Goal: Information Seeking & Learning: Find specific fact

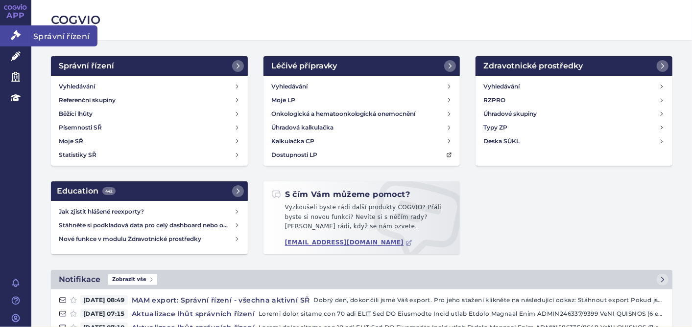
click at [13, 35] on icon at bounding box center [16, 35] width 10 height 10
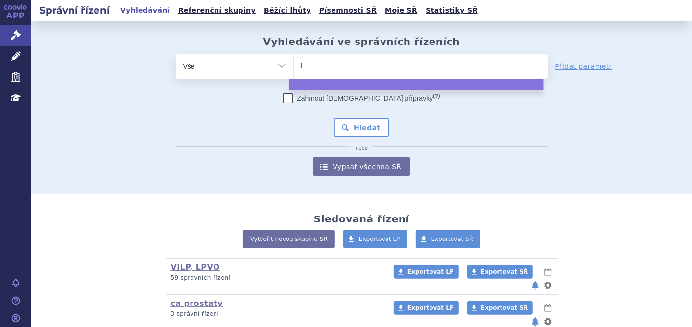
type input "li"
type input "lib"
type input "libt"
type input "libta"
type input "libtay"
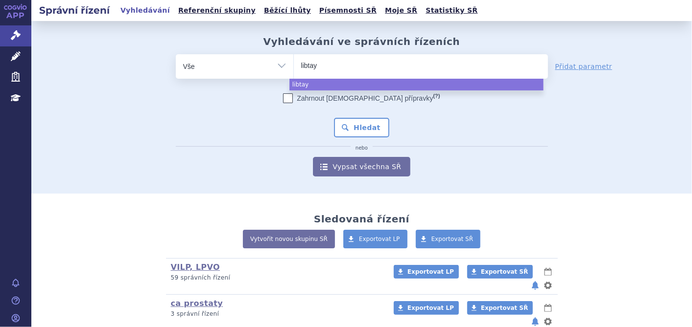
type input "libtayo"
select select "libtayo"
click at [362, 124] on button "Hledat" at bounding box center [361, 128] width 55 height 20
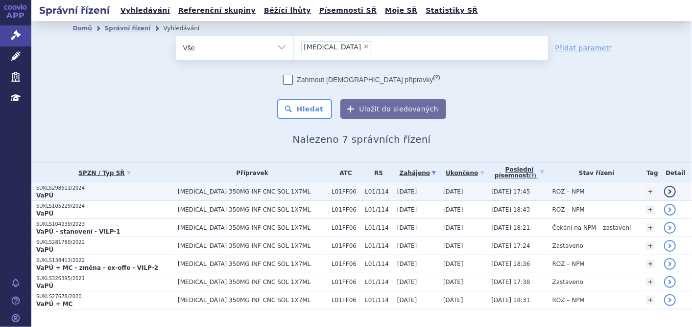
click at [67, 190] on p "SUKLS298611/2024" at bounding box center [104, 188] width 137 height 7
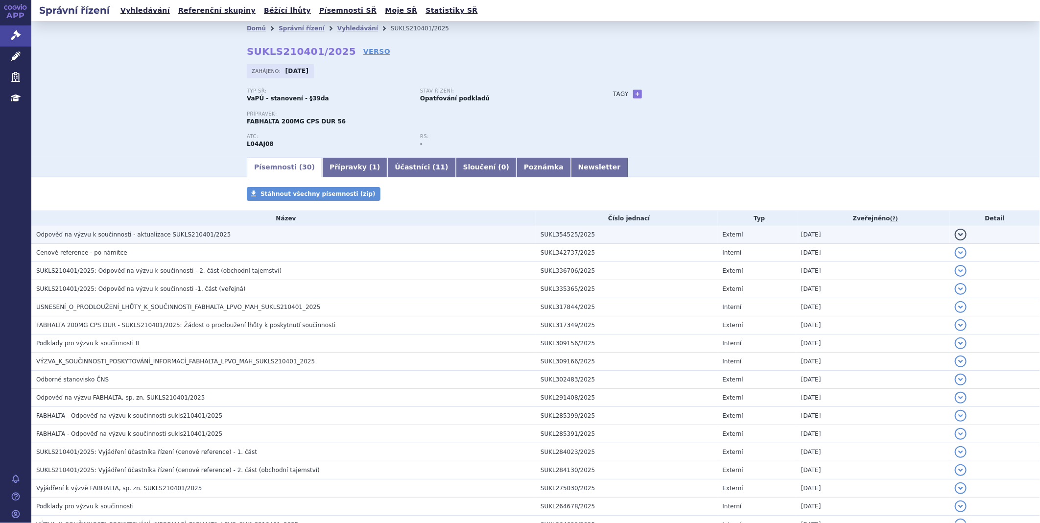
click at [116, 233] on span "Odpověď na výzvu k součinnosti - aktualizace SUKLS210401/2025" at bounding box center [133, 234] width 194 height 7
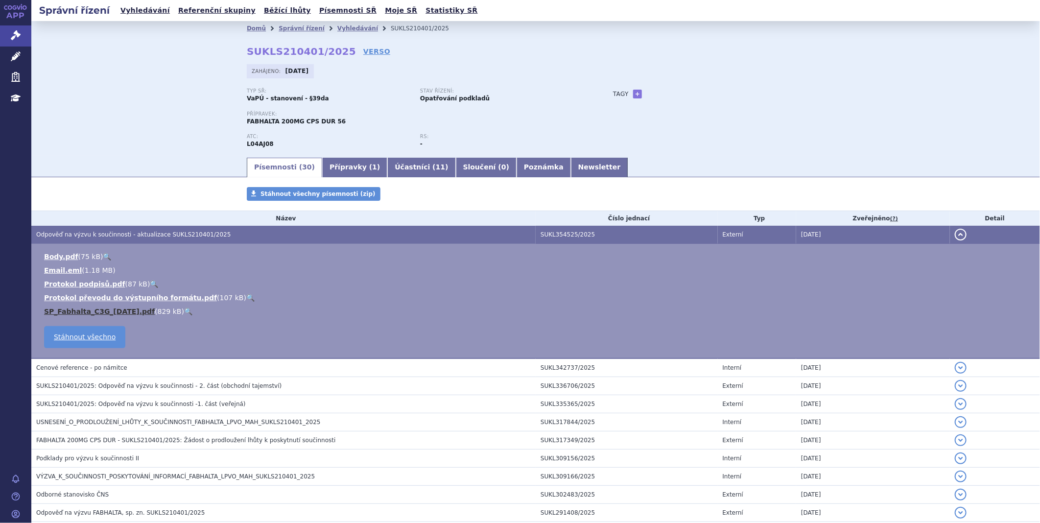
click at [109, 314] on link "SP_Fabhalta_C3G_2025-09-04.pdf" at bounding box center [99, 311] width 111 height 8
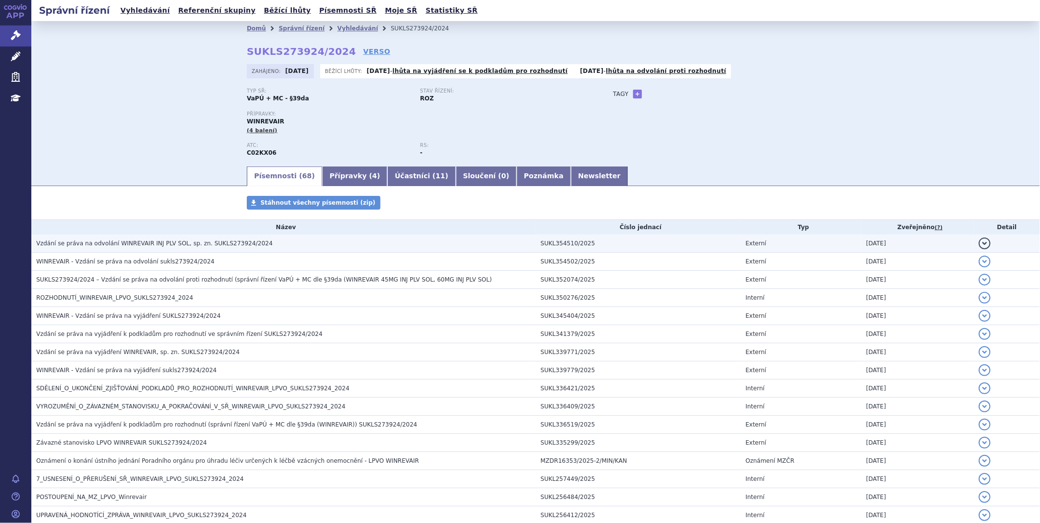
click at [175, 246] on span "Vzdání se práva na odvolání WINREVAIR INJ PLV SOL, sp. zn. SUKLS273924/2024" at bounding box center [154, 243] width 236 height 7
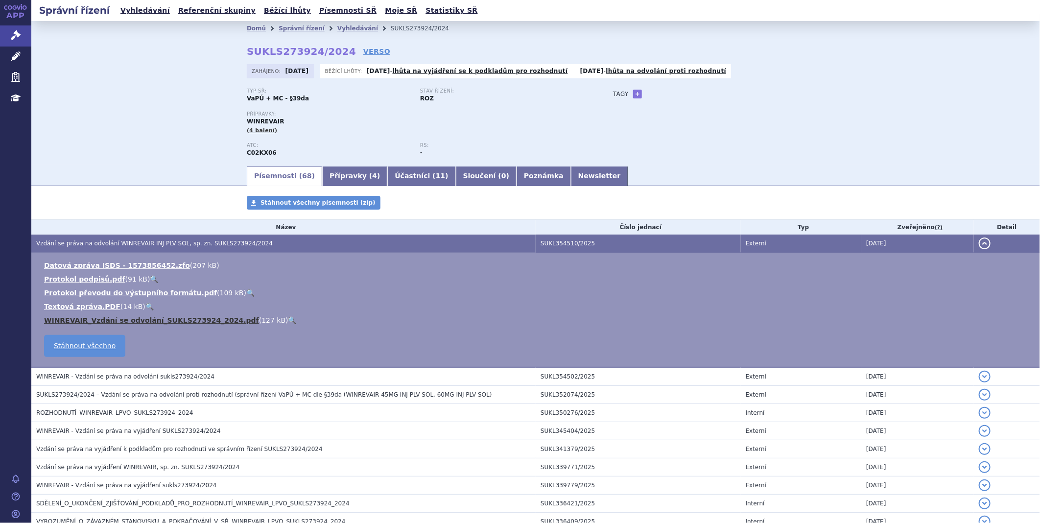
click at [122, 324] on link "WINREVAIR_Vzdání se odvolání_SUKLS273924_2024.pdf" at bounding box center [151, 320] width 215 height 8
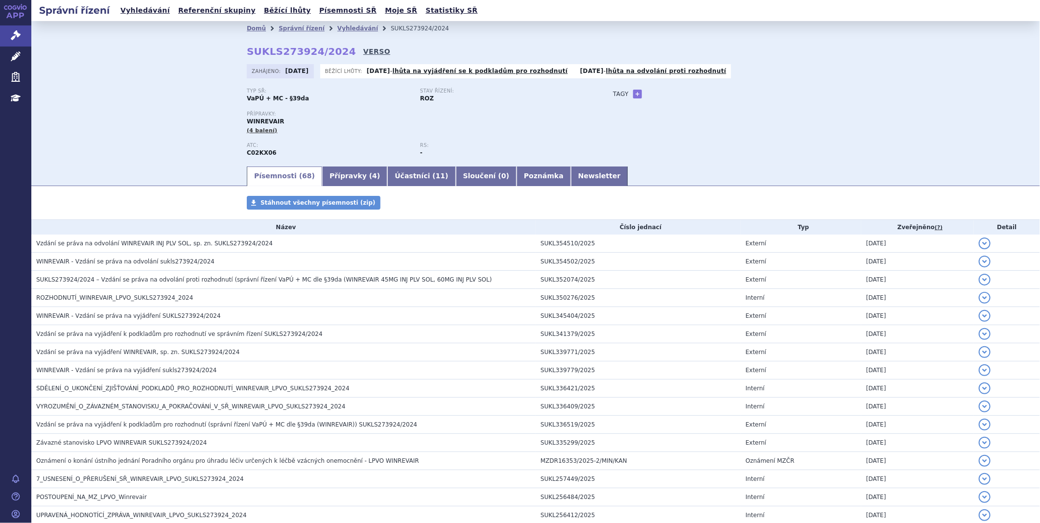
click at [363, 49] on link "VERSO" at bounding box center [376, 51] width 27 height 10
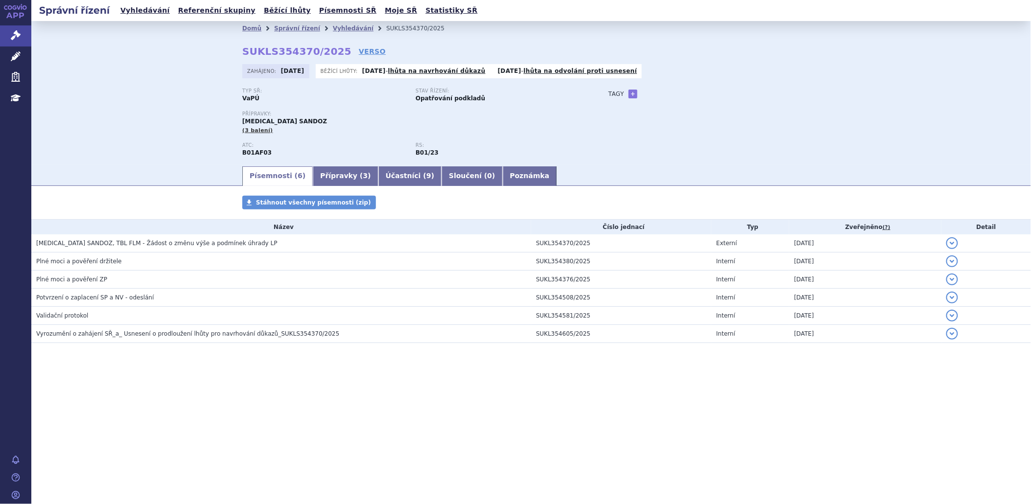
click at [811, 494] on div "Správní řízení Vyhledávání Referenční skupiny Běžící lhůty Písemnosti SŘ Moje S…" at bounding box center [530, 252] width 999 height 504
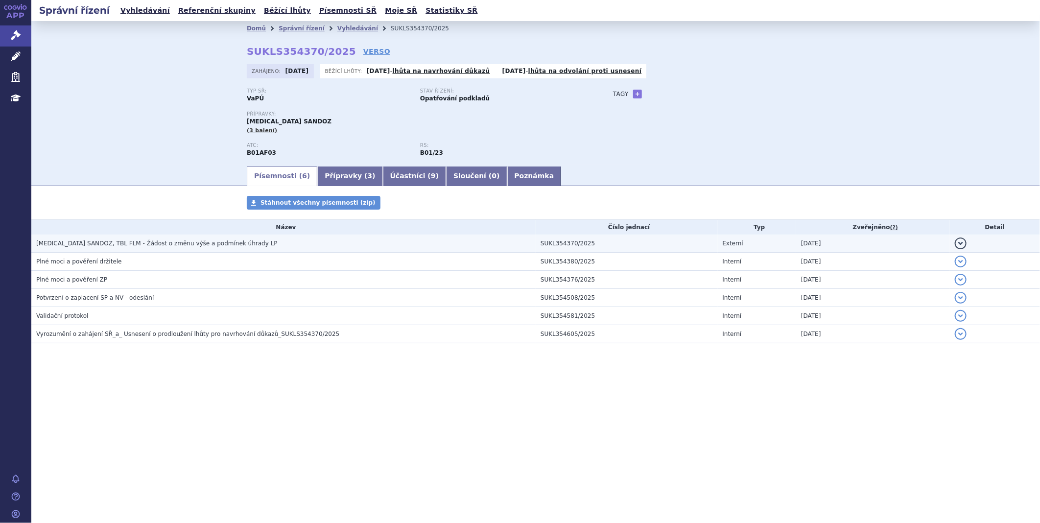
click at [207, 244] on span "EDOXABAN SANDOZ, TBL FLM - Žádost o změnu výše a podmínek úhrady LP" at bounding box center [156, 243] width 241 height 7
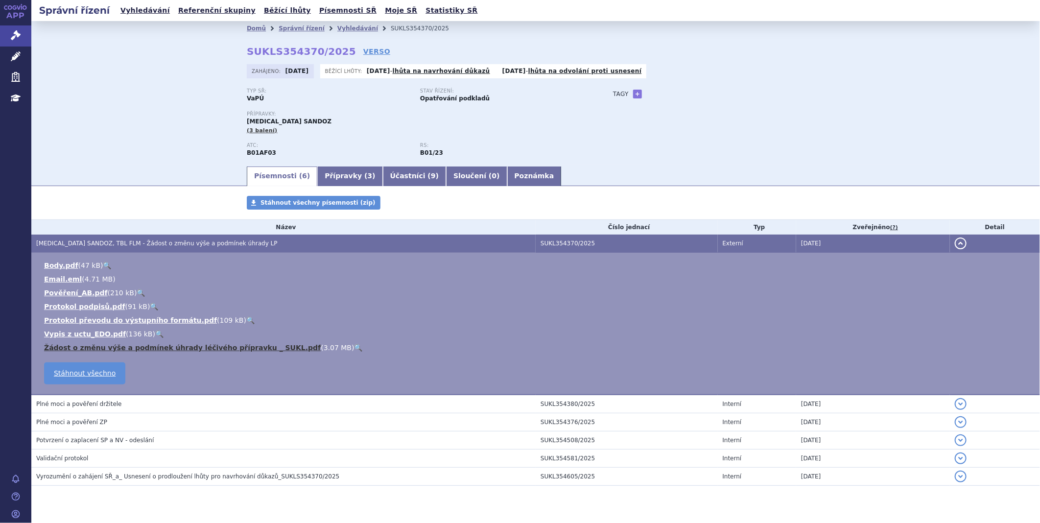
click at [187, 347] on link "Žádost o změnu výše a podmínek úhrady léčivého přípravku _ SUKL.pdf" at bounding box center [182, 348] width 277 height 8
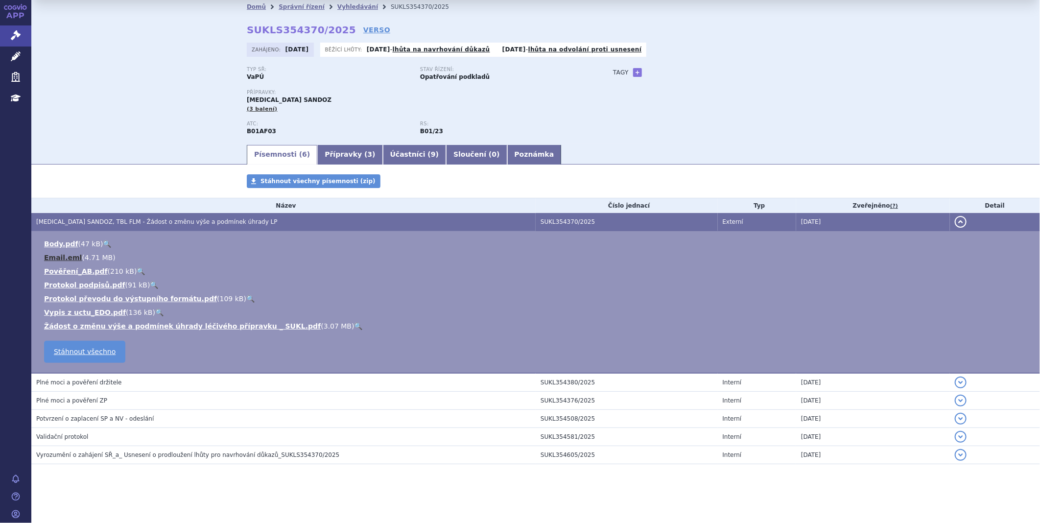
click at [70, 255] on link "Email.eml" at bounding box center [63, 258] width 38 height 8
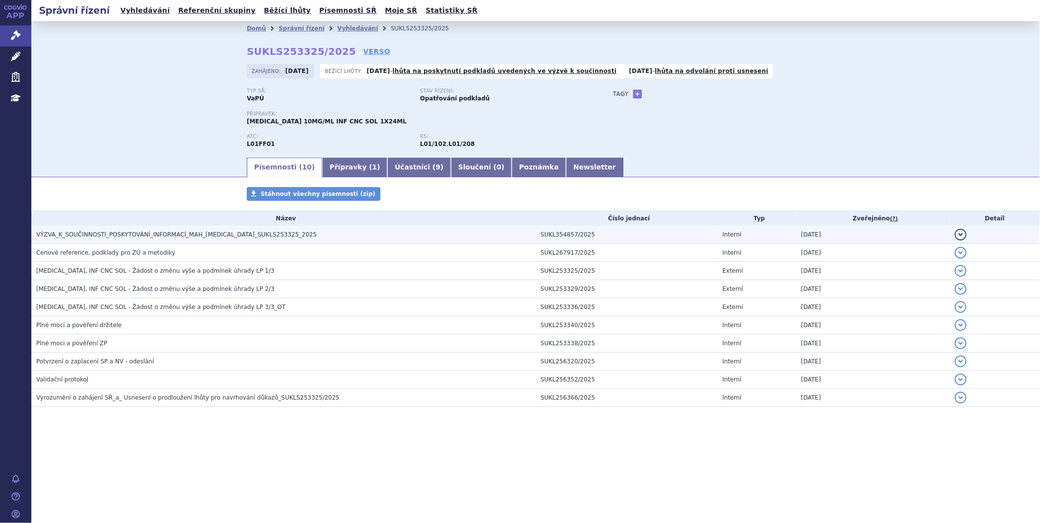
click at [107, 236] on span "VÝZVA_K_SOUČINNOSTI_POSKYTOVÁNÍ_INFORMACÍ_MAH_OPDIVO_SUKLS253325_2025" at bounding box center [176, 234] width 280 height 7
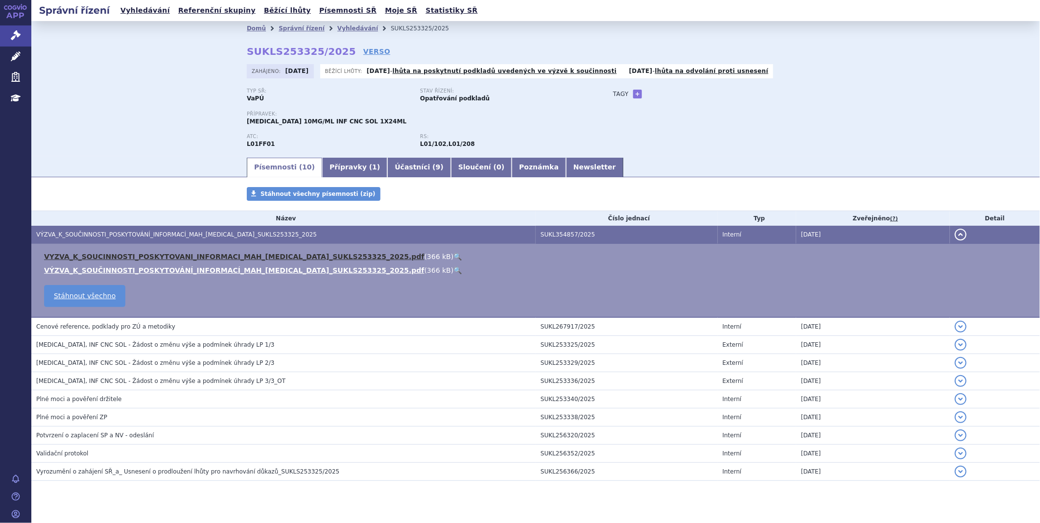
click at [109, 257] on link "VYZVA_K_SOUCINNOSTI_POSKYTOVANI_INFORMACI_MAH_OPDIVO_SUKLS253325_2025.pdf" at bounding box center [234, 257] width 380 height 8
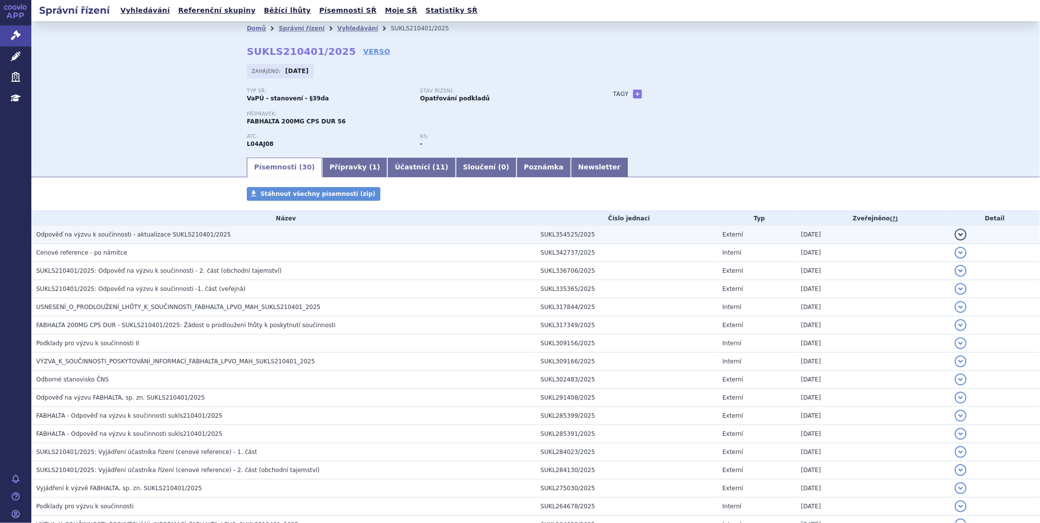
click at [196, 237] on span "Odpověď na výzvu k součinnosti - aktualizace SUKLS210401/2025" at bounding box center [133, 234] width 194 height 7
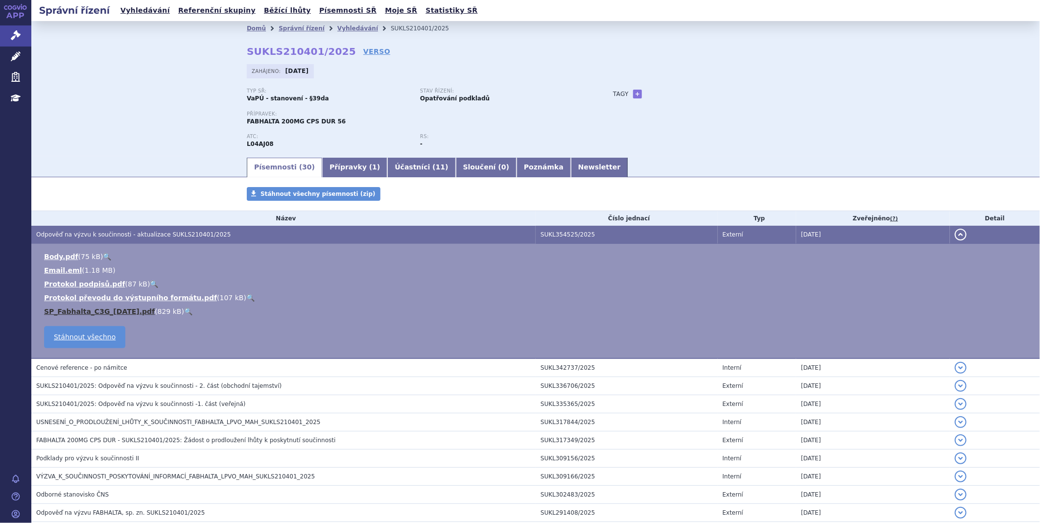
click at [142, 315] on link "SP_Fabhalta_C3G_2025-09-04.pdf" at bounding box center [99, 311] width 111 height 8
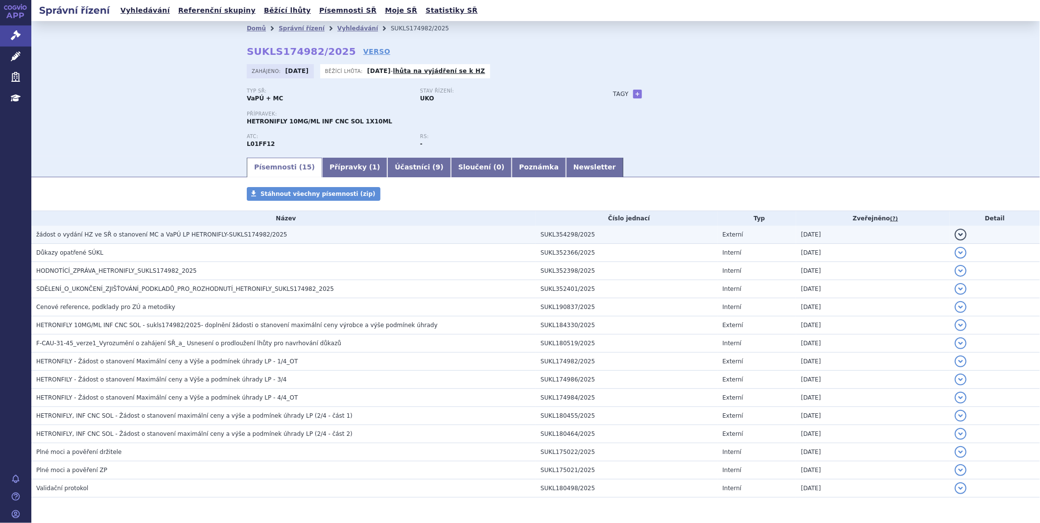
click at [159, 239] on h3 "žádost o vydání HZ ve SŘ o stanovení MC a VaPÚ LP HETRONIFLY-SUKLS174982/2025" at bounding box center [285, 235] width 499 height 10
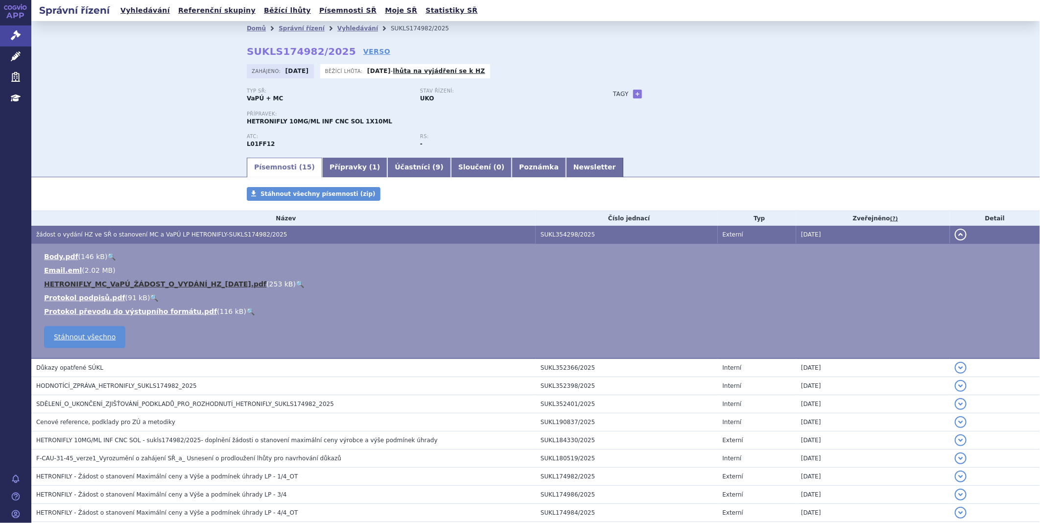
click at [122, 282] on link "HETRONIFLY_MC_VaPÚ_ŽÁDOST_O_VYDÁNÍ_HZ_2025-09-03.pdf" at bounding box center [155, 284] width 222 height 8
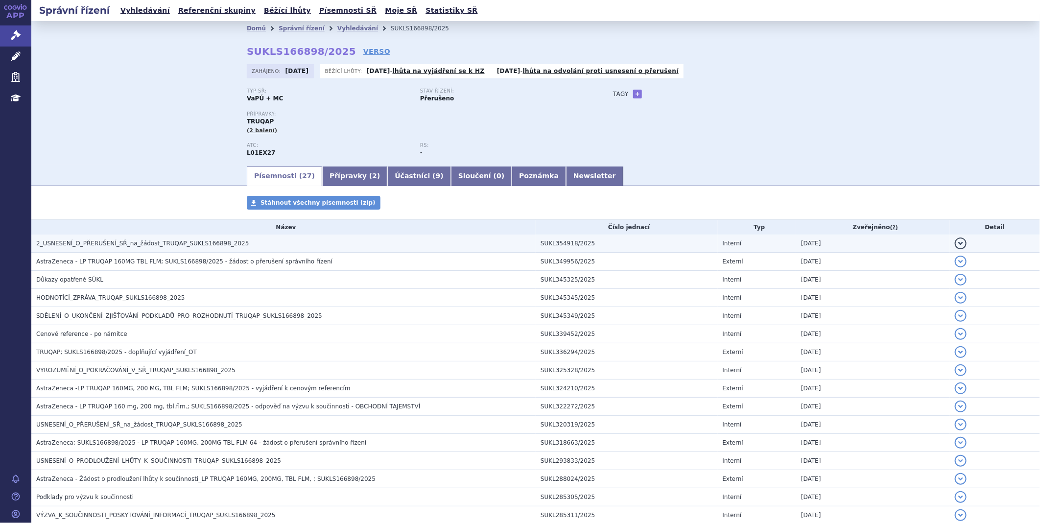
click at [207, 244] on span "2_USNESENÍ_O_PŘERUŠENÍ_SŘ_na_žádost_TRUQAP_SUKLS166898_2025" at bounding box center [142, 243] width 213 height 7
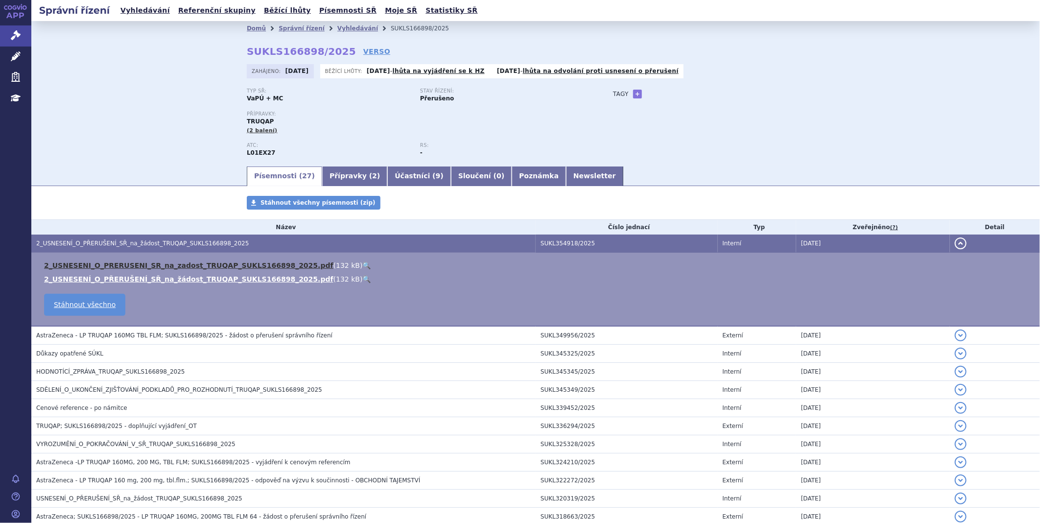
click at [186, 268] on link "2_USNESENI_O_PRERUSENI_SR_na_zadost_TRUQAP_SUKLS166898_2025.pdf" at bounding box center [188, 265] width 289 height 8
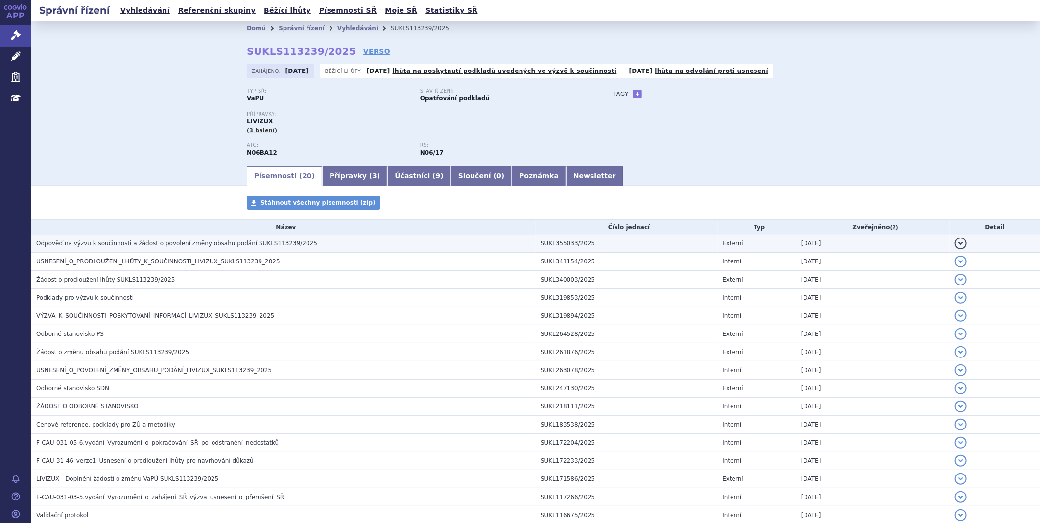
click at [163, 246] on span "Odpověď na výzvu k součinnosti a žádost o povolení změny obsahu podání SUKLS113…" at bounding box center [176, 243] width 281 height 7
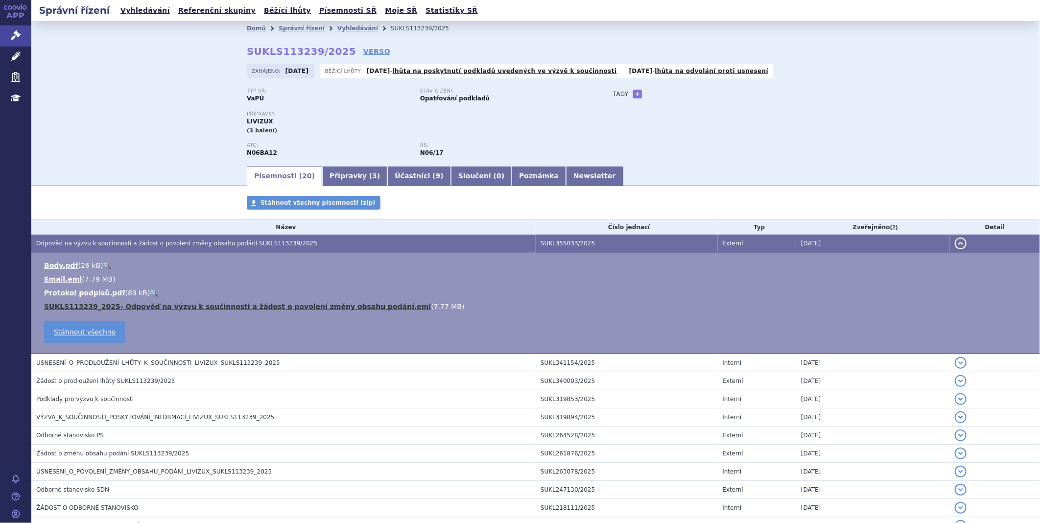
click at [155, 306] on link "SUKLS113239_2025- Odpověď na výzvu k součinnosti a žádost o povolení změny obsa…" at bounding box center [237, 306] width 387 height 8
